Goal: Check status: Check status

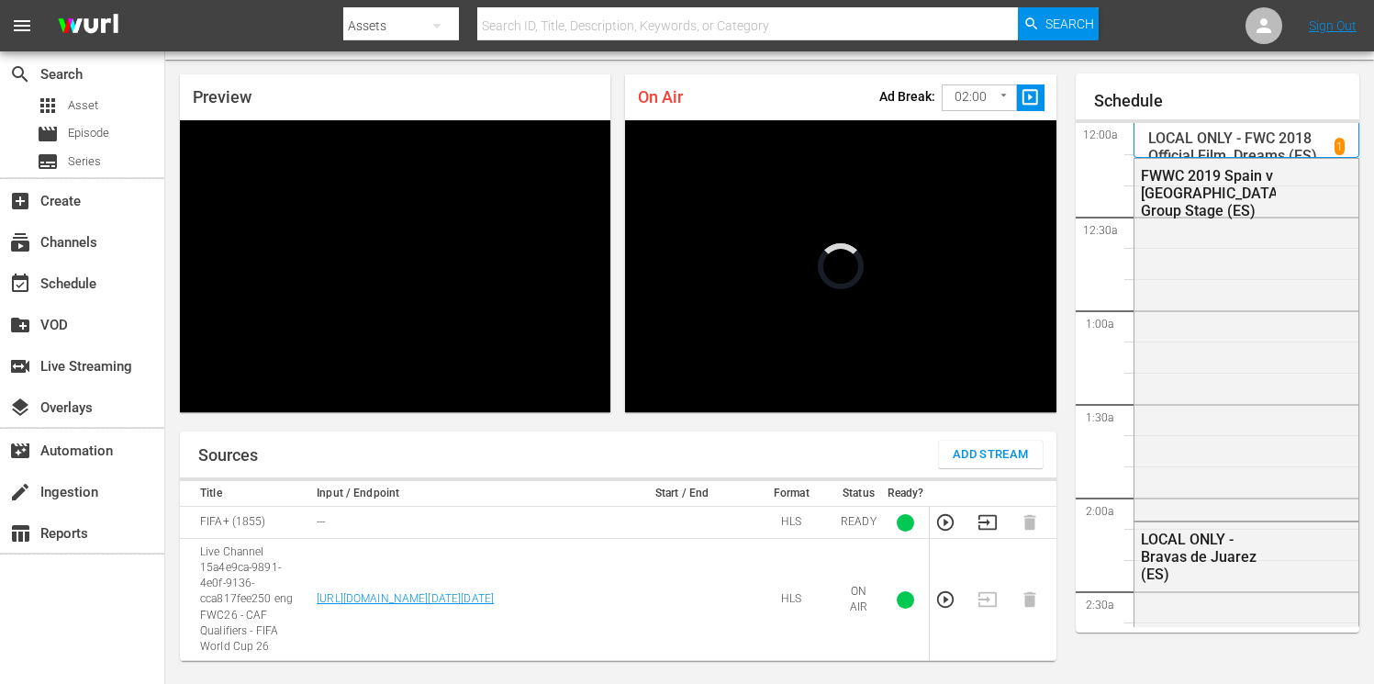
scroll to position [1836, 0]
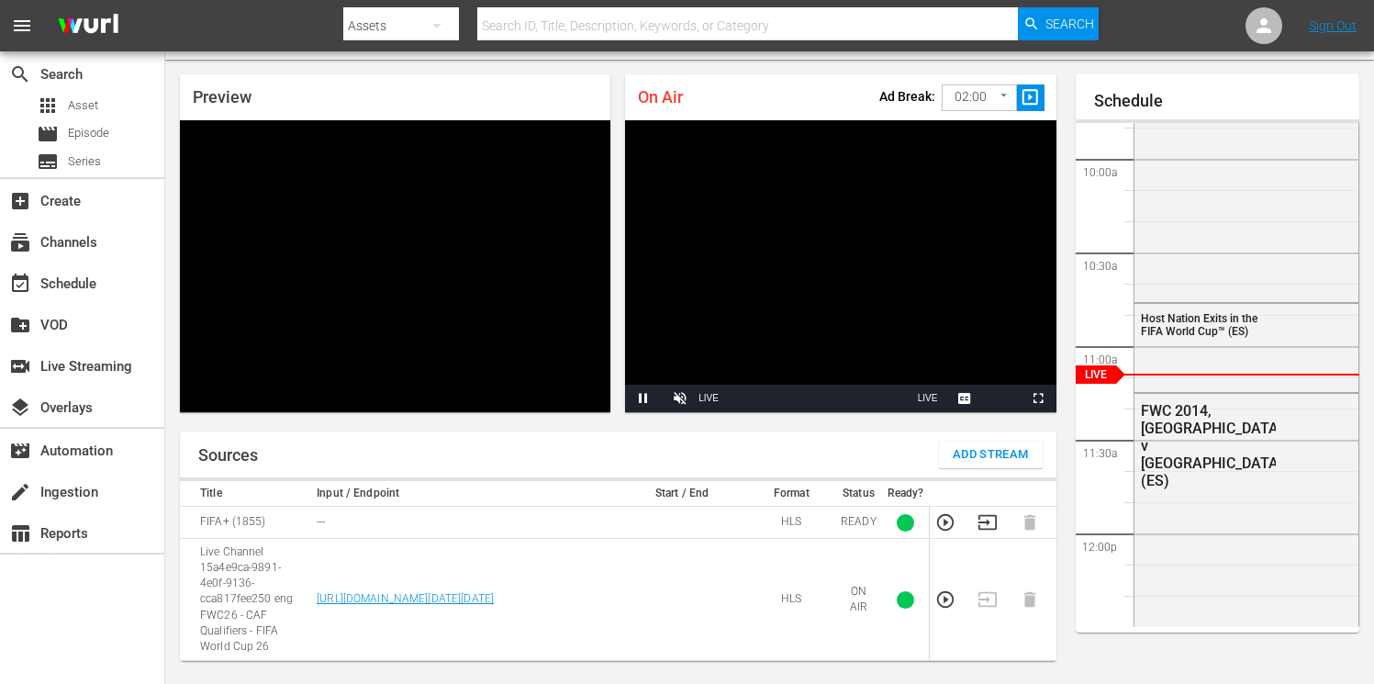
click at [982, 525] on icon "button" at bounding box center [987, 522] width 20 height 20
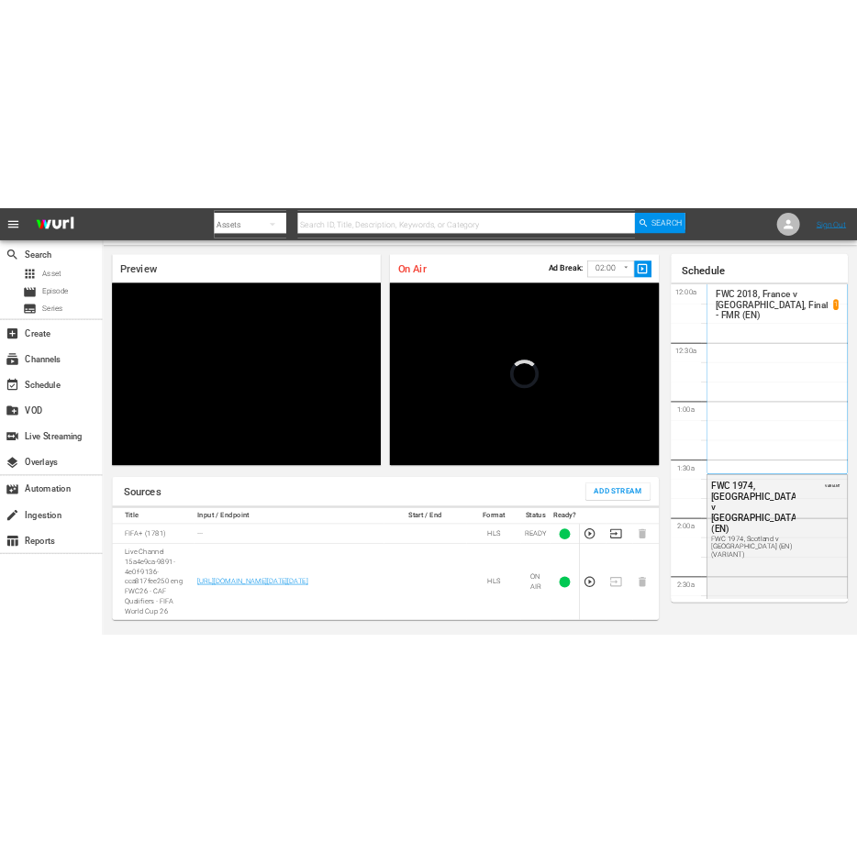
scroll to position [1835, 0]
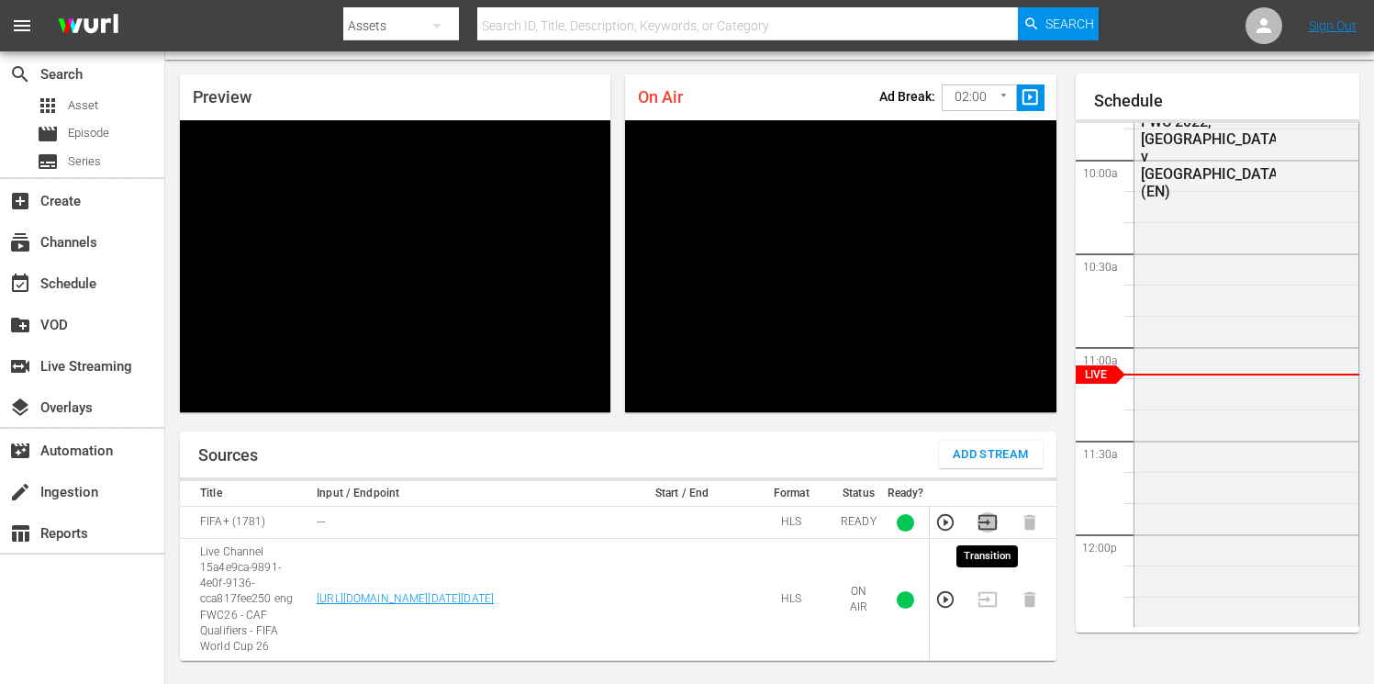
click at [991, 527] on icon "button" at bounding box center [987, 522] width 20 height 20
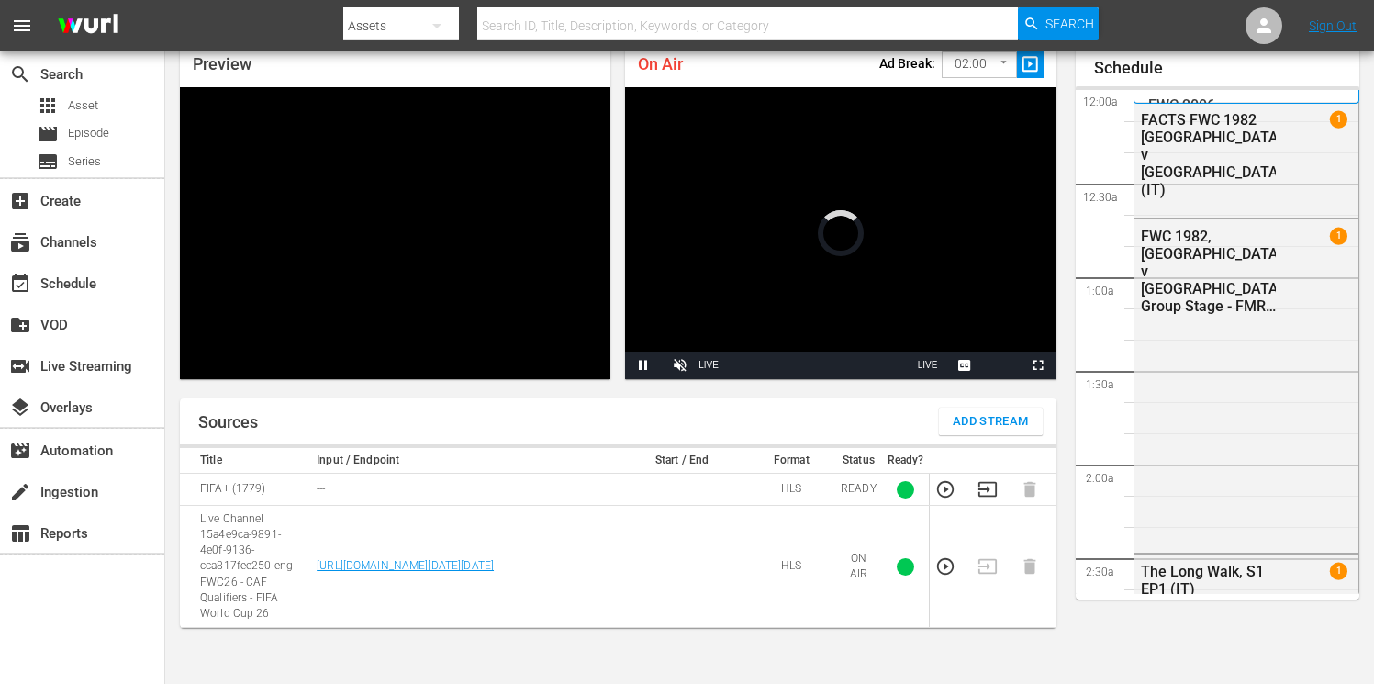
scroll to position [1835, 0]
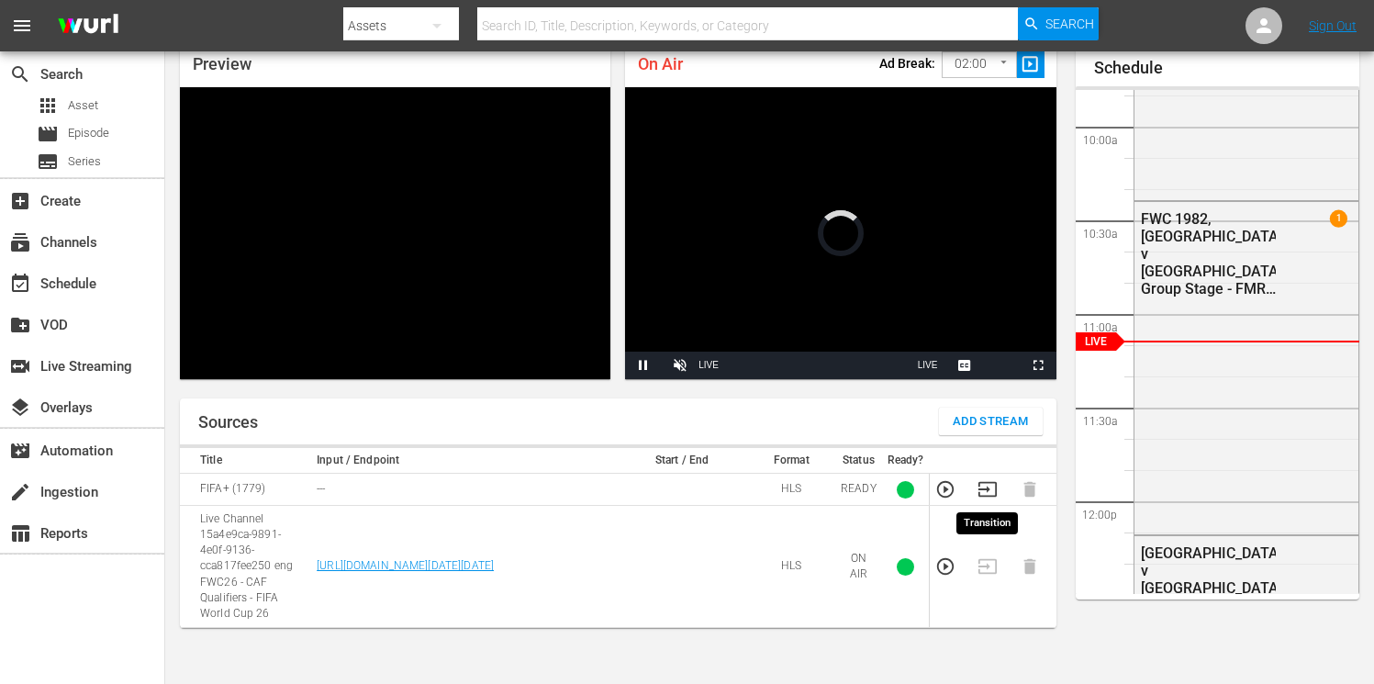
click at [986, 485] on icon "button" at bounding box center [987, 489] width 20 height 20
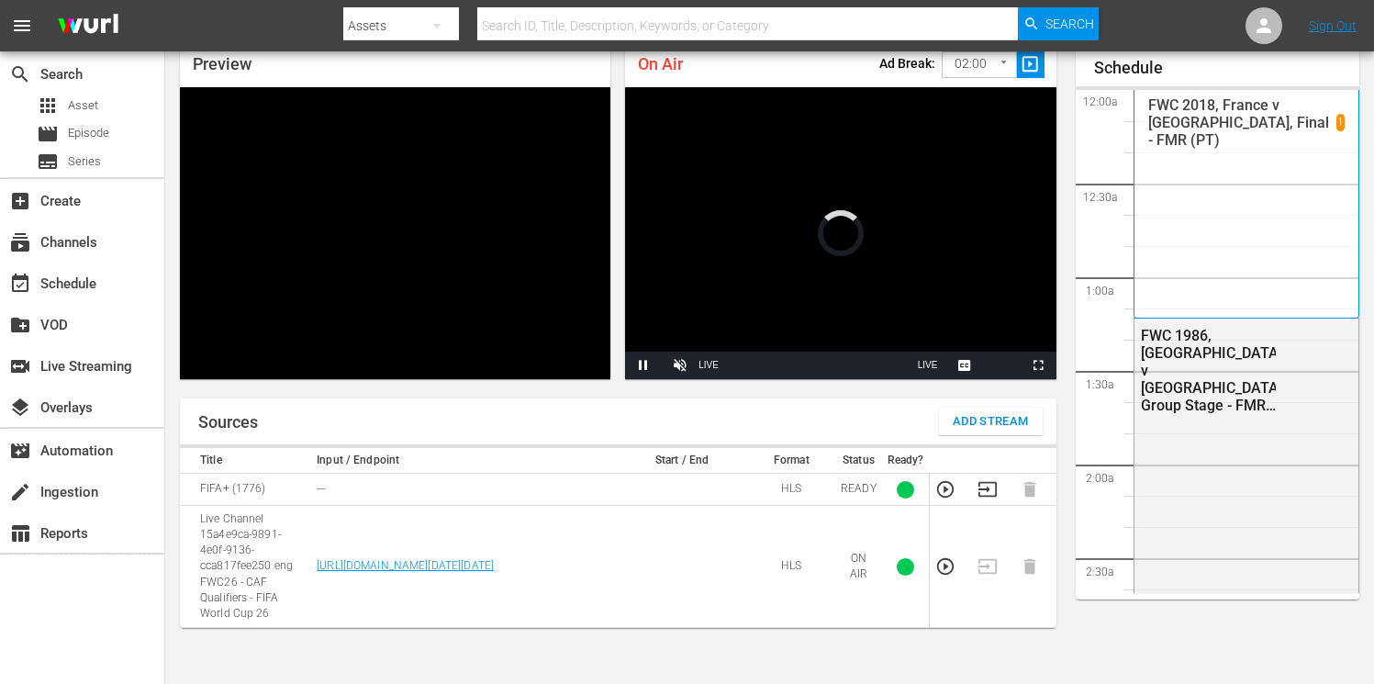
scroll to position [1836, 0]
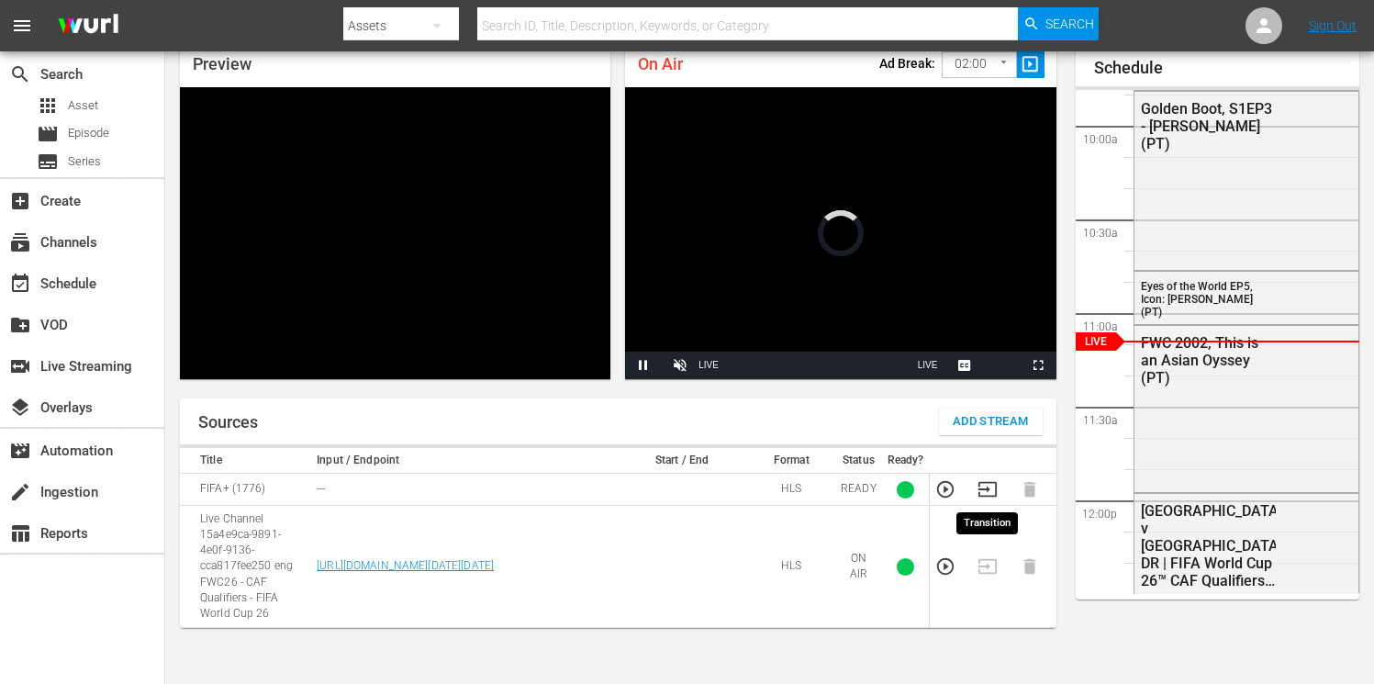
click at [992, 490] on icon "button" at bounding box center [987, 489] width 20 height 20
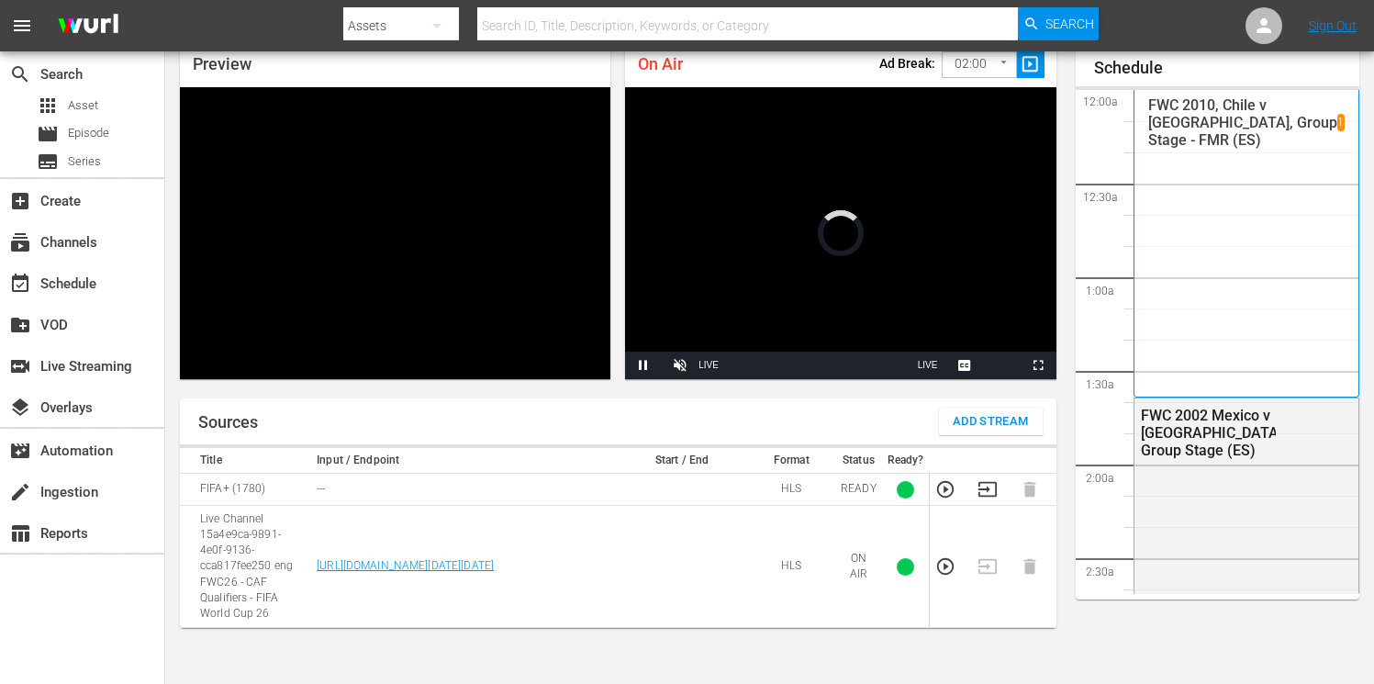
scroll to position [1836, 0]
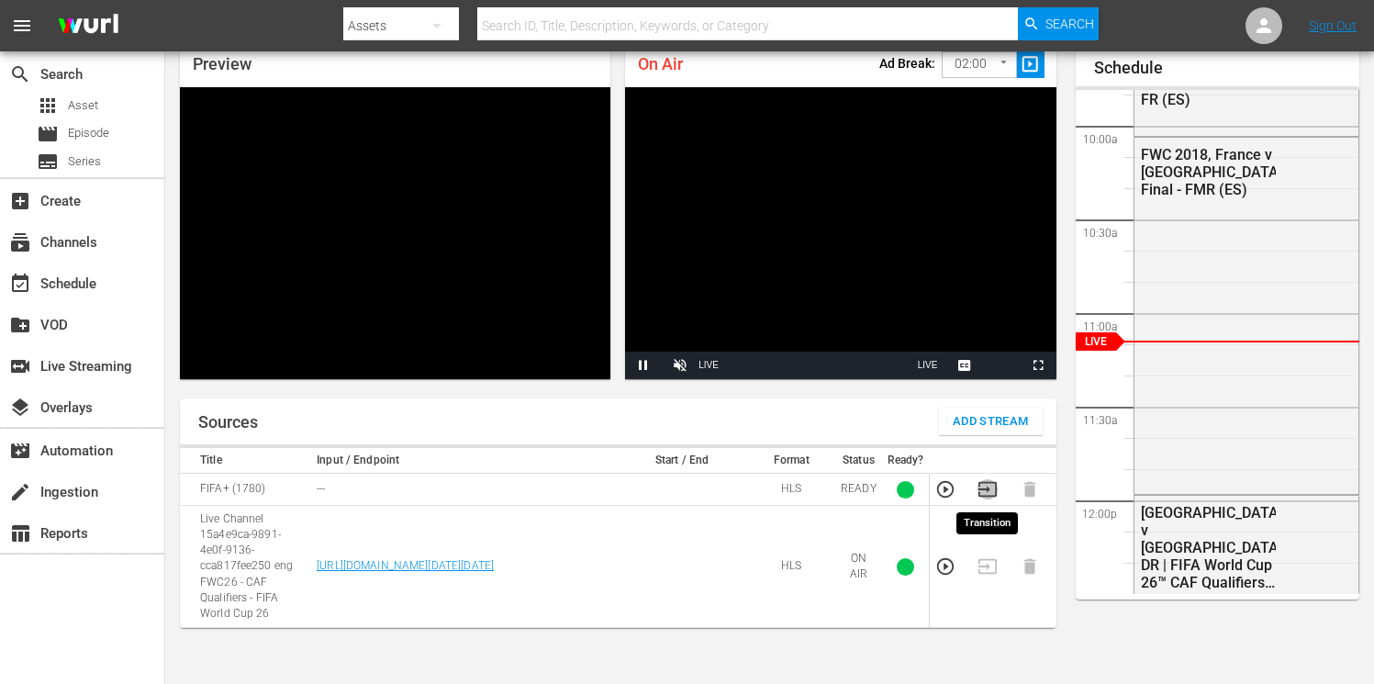
click at [990, 486] on icon "button" at bounding box center [987, 489] width 20 height 20
